Goal: Navigation & Orientation: Find specific page/section

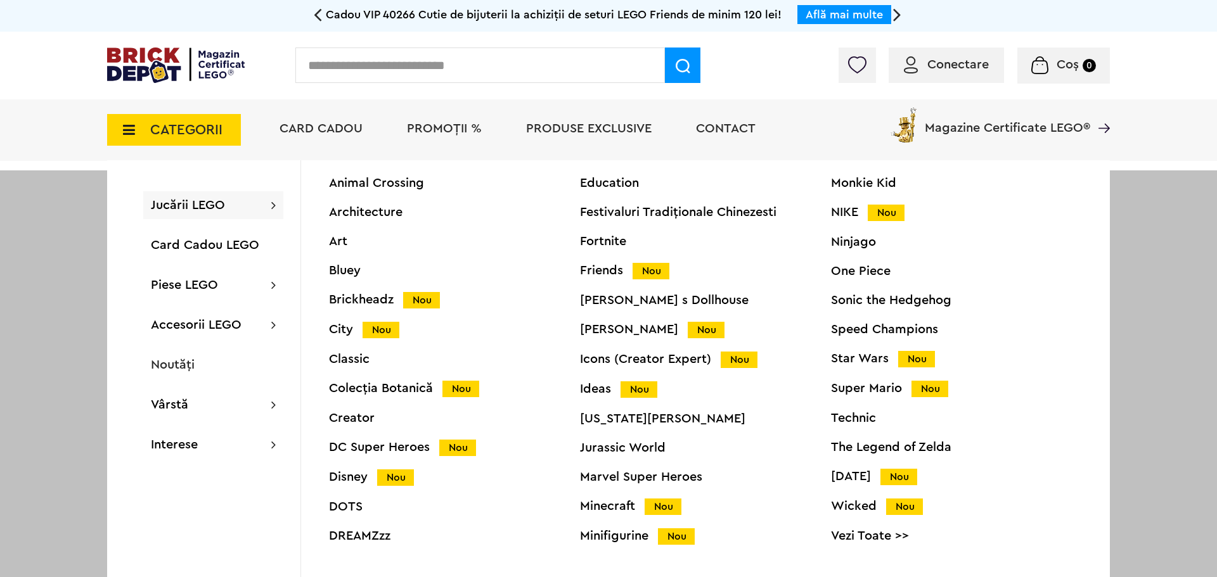
click at [849, 359] on div "Star Wars Nou" at bounding box center [956, 358] width 251 height 13
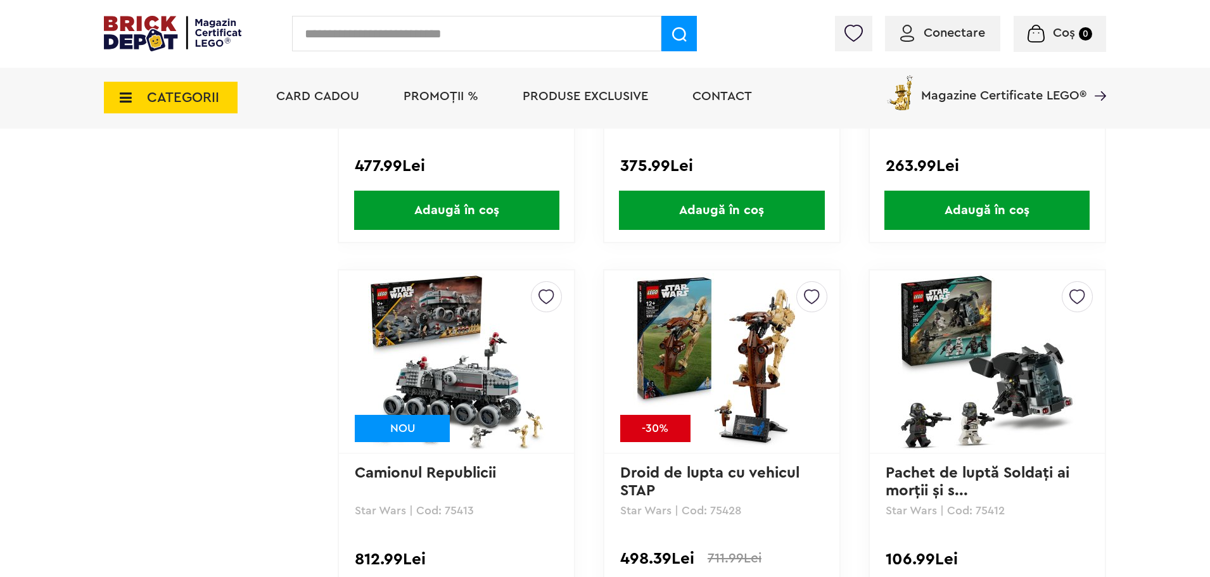
scroll to position [1806, 0]
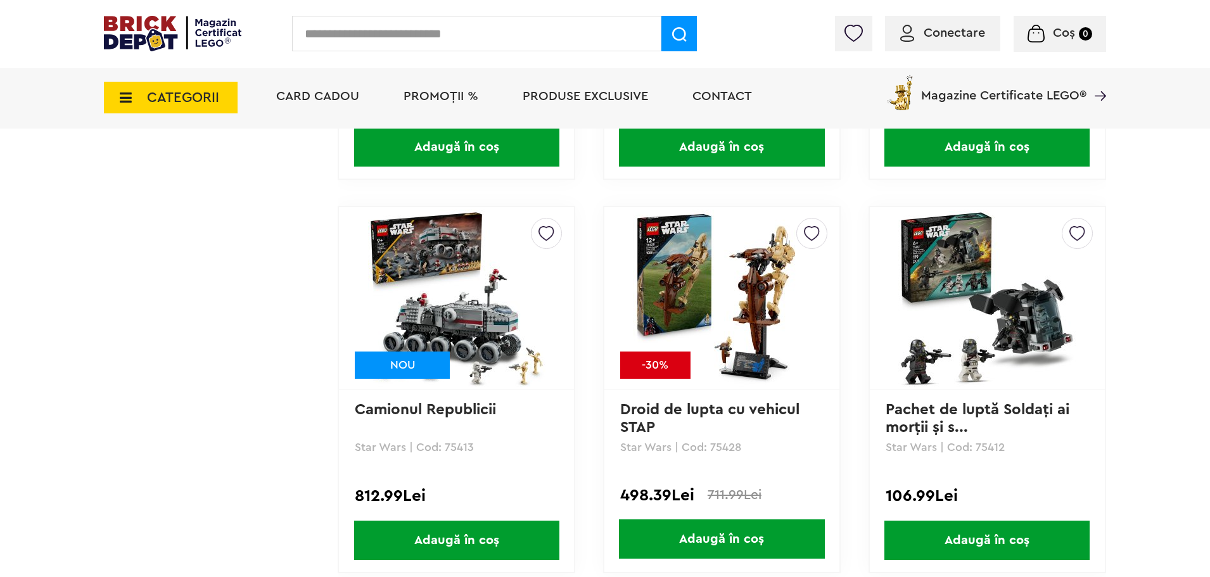
drag, startPoint x: 604, startPoint y: 282, endPoint x: 215, endPoint y: 323, distance: 390.6
click at [215, 323] on td "Linkuri Importante Comenzile mele Date personale Adrese Parolă Listă dorințe Re…" at bounding box center [221, 493] width 234 height 3722
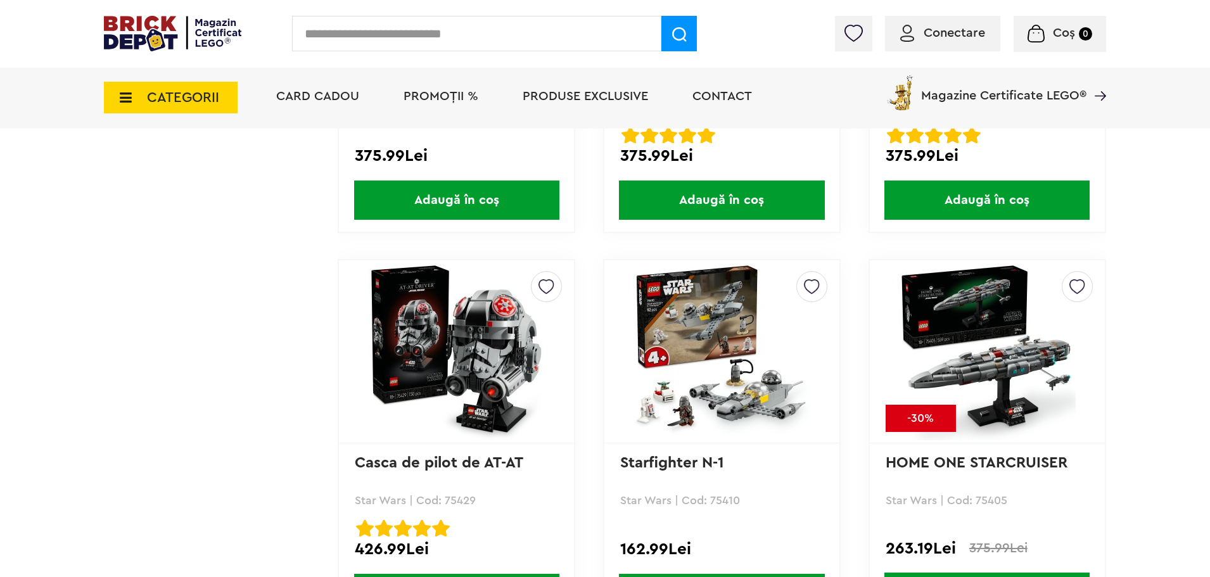
scroll to position [3707, 0]
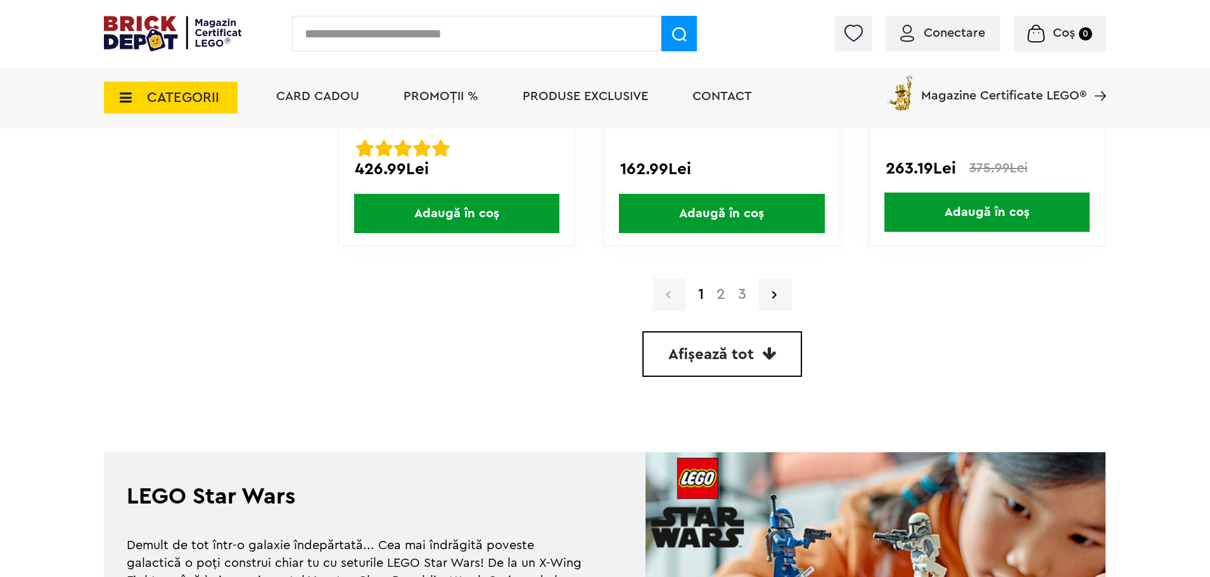
click at [724, 295] on link "2" at bounding box center [721, 294] width 22 height 15
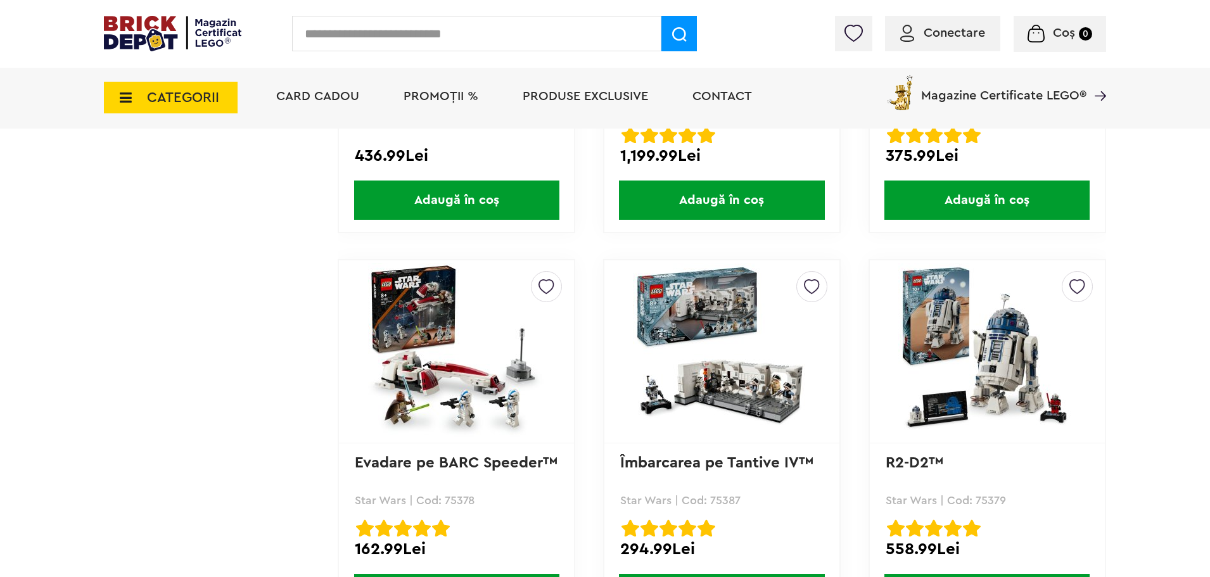
scroll to position [3517, 0]
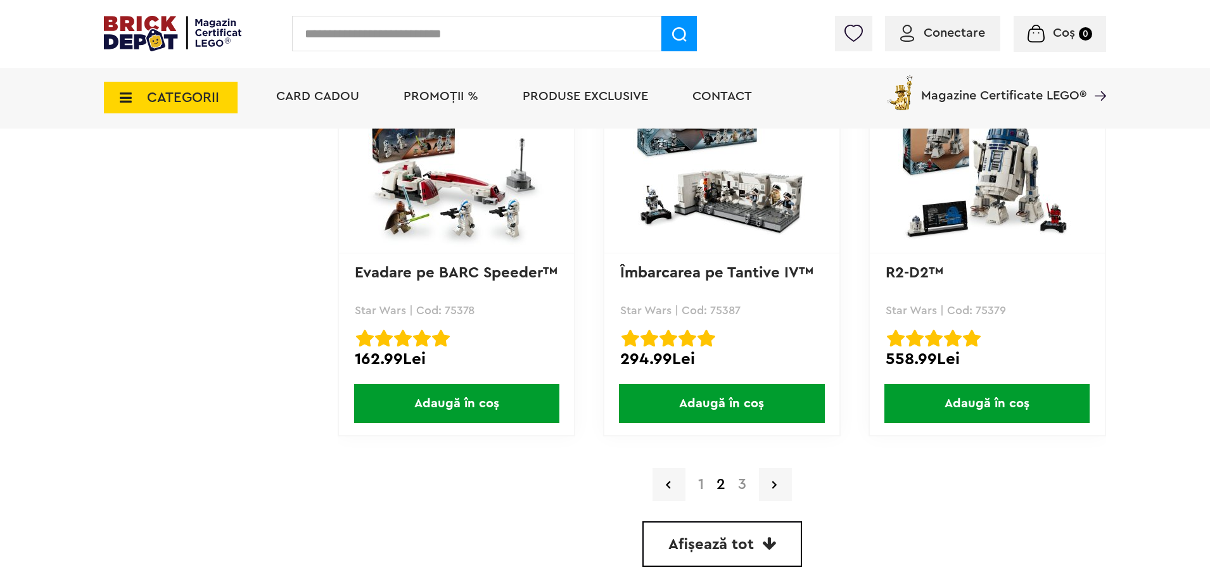
click at [741, 487] on link "3" at bounding box center [742, 484] width 21 height 15
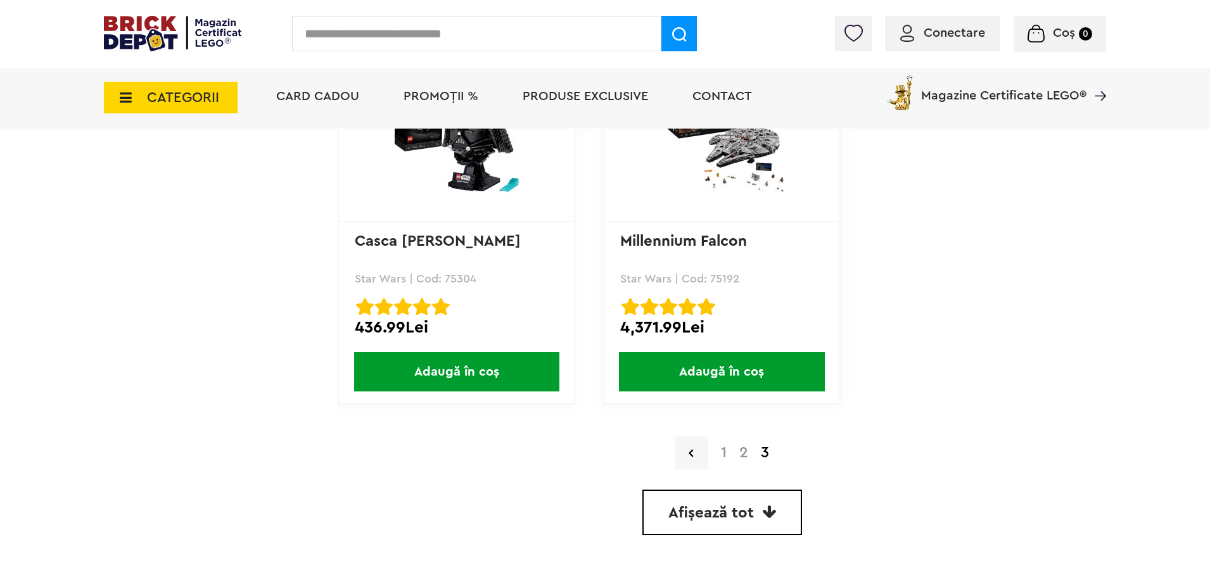
scroll to position [3612, 0]
